Goal: Find specific page/section: Find specific page/section

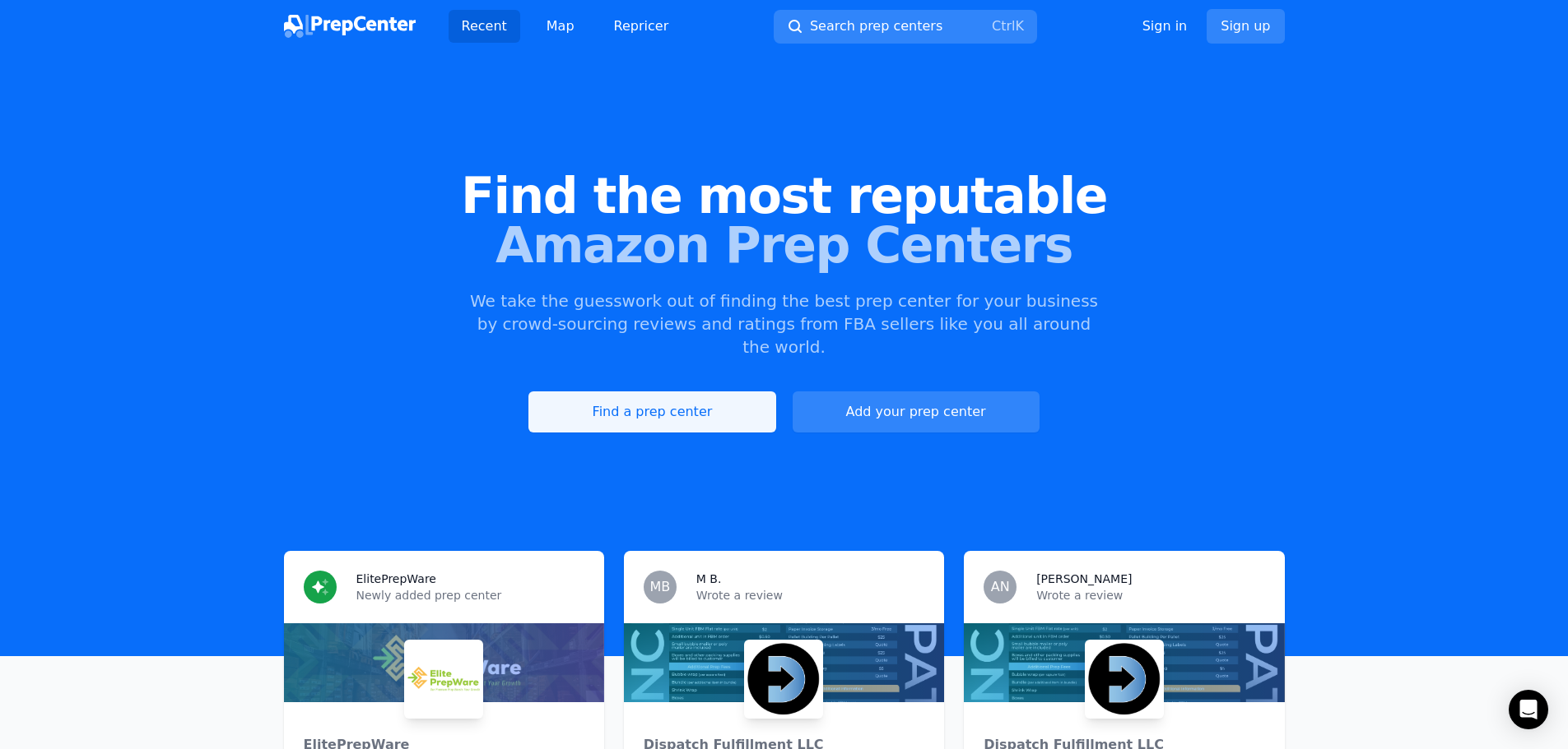
click at [635, 392] on link "Find a prep center" at bounding box center [652, 412] width 247 height 41
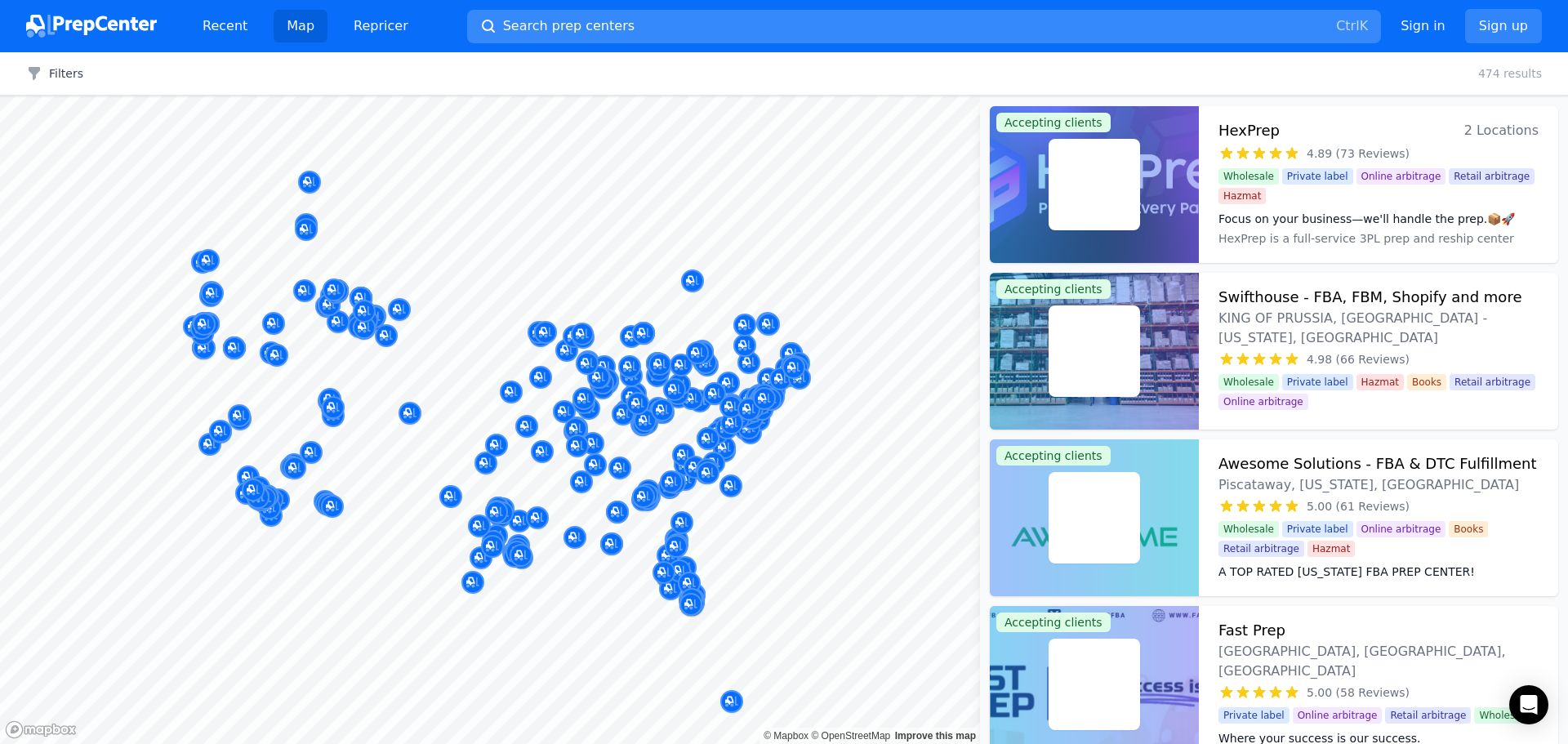
click at [635, 25] on button "Search prep centers Ctrl K" at bounding box center [924, 27] width 914 height 33
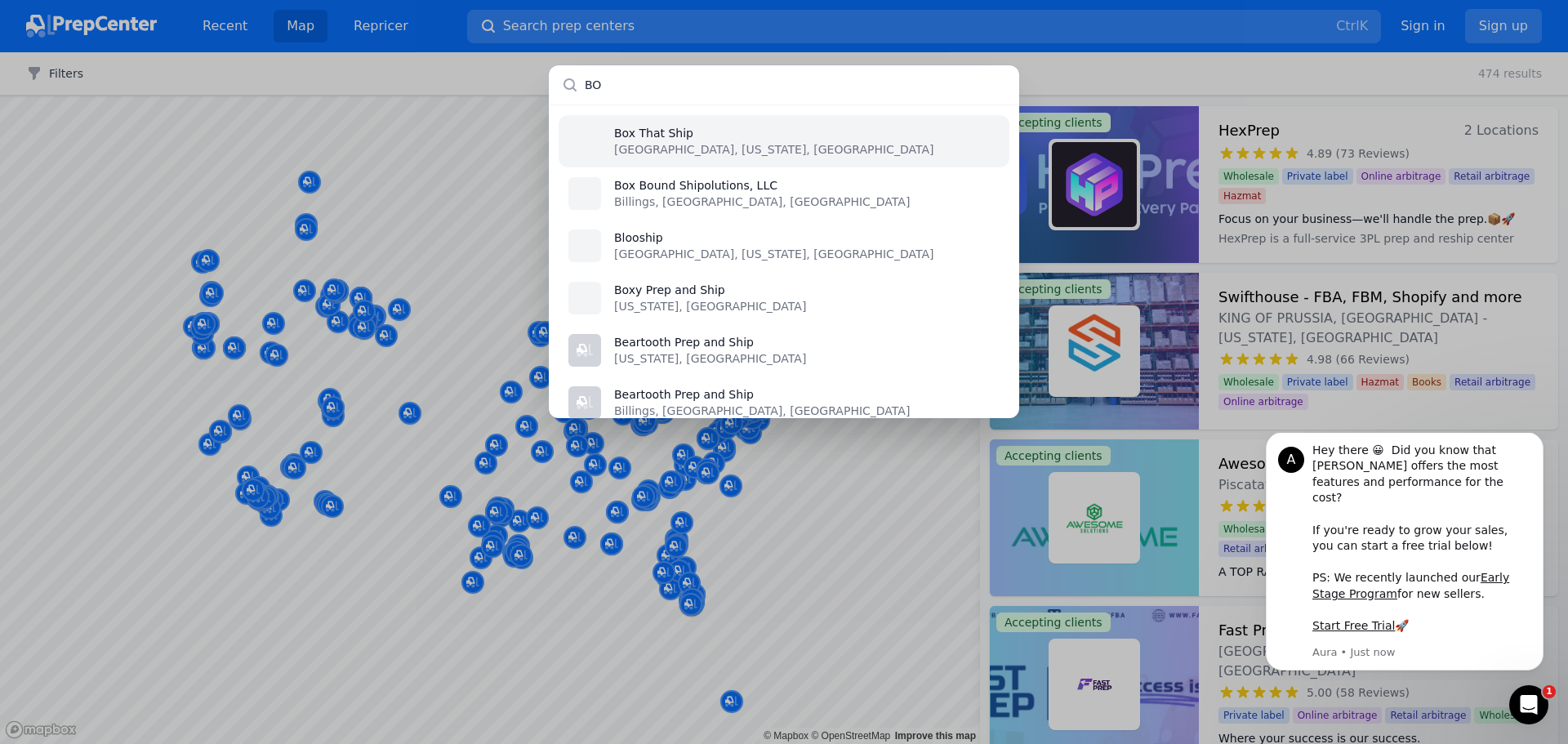
type input "B"
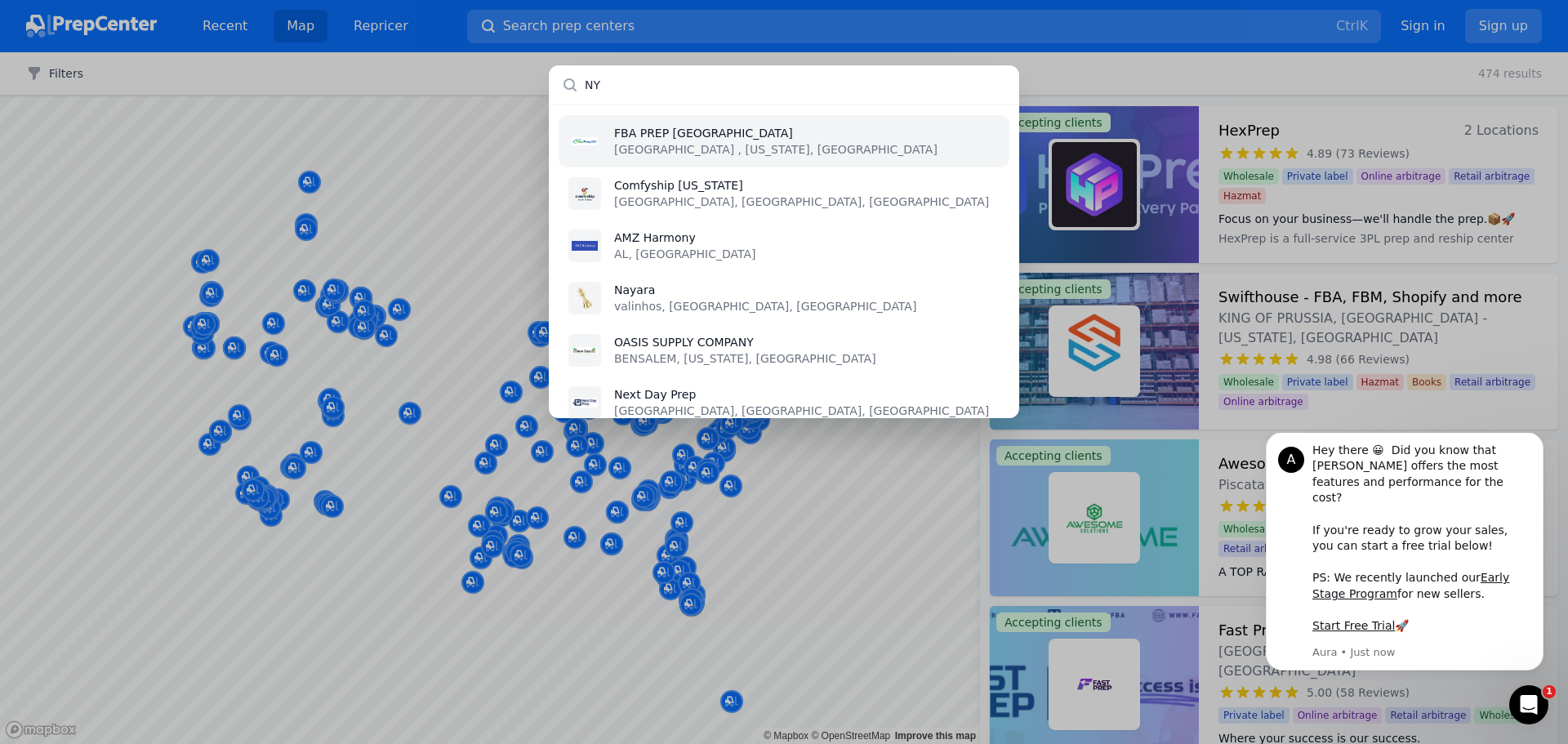
type input "NY"
click at [654, 151] on p "[GEOGRAPHIC_DATA] , [US_STATE], [GEOGRAPHIC_DATA]" at bounding box center [776, 149] width 323 height 17
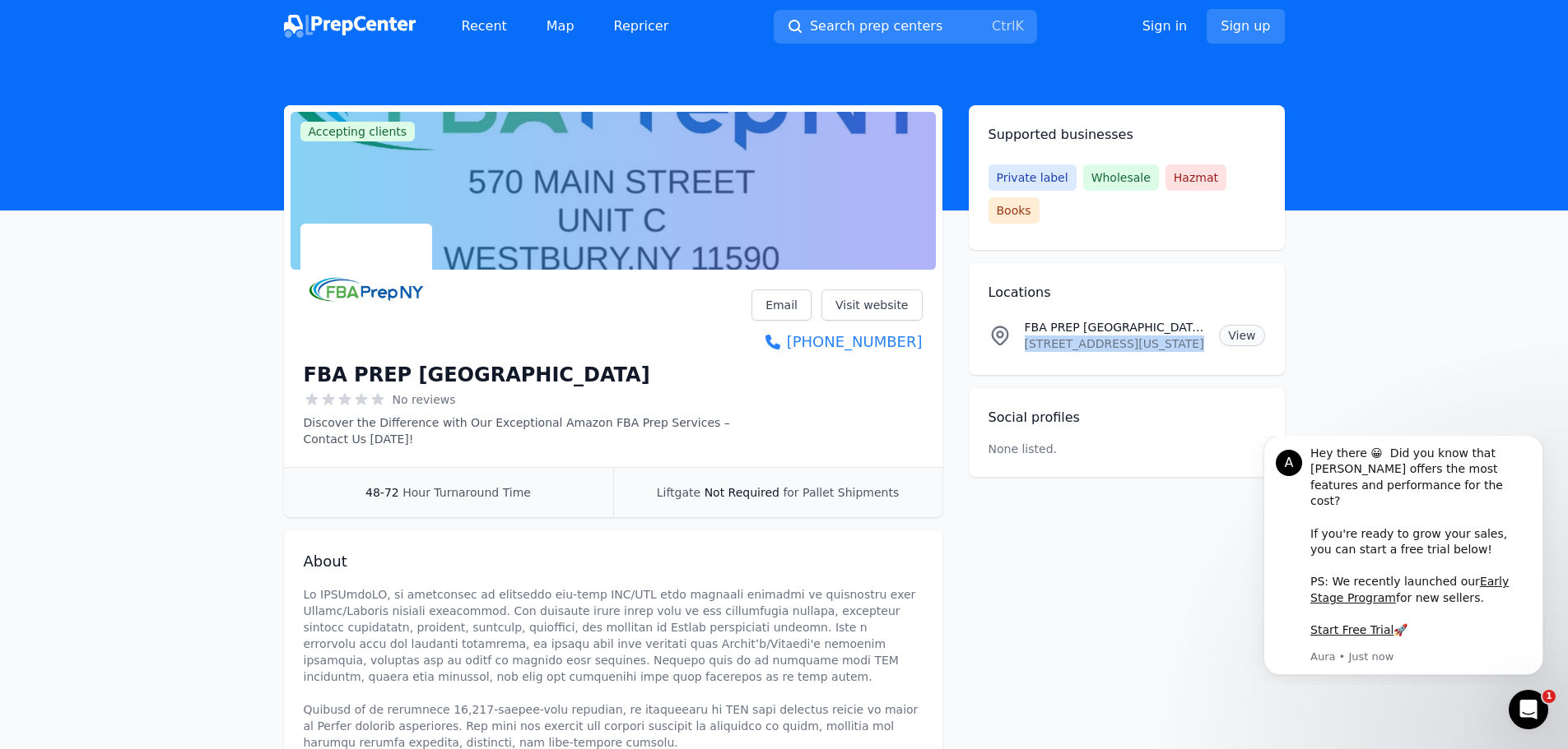
drag, startPoint x: 1024, startPoint y: 308, endPoint x: 1227, endPoint y: 311, distance: 203.0
click at [1227, 319] on div "FBA PREP [GEOGRAPHIC_DATA] Location [STREET_ADDRESS][US_STATE] View" at bounding box center [1126, 335] width 277 height 33
click at [1236, 325] on link "View" at bounding box center [1241, 336] width 45 height 22
click at [1017, 499] on div "Accepting clients Claim business FBA PREP [GEOGRAPHIC_DATA] No reviews Discover…" at bounding box center [784, 575] width 1001 height 940
click at [1250, 325] on link "View" at bounding box center [1241, 336] width 45 height 22
